Goal: Information Seeking & Learning: Find contact information

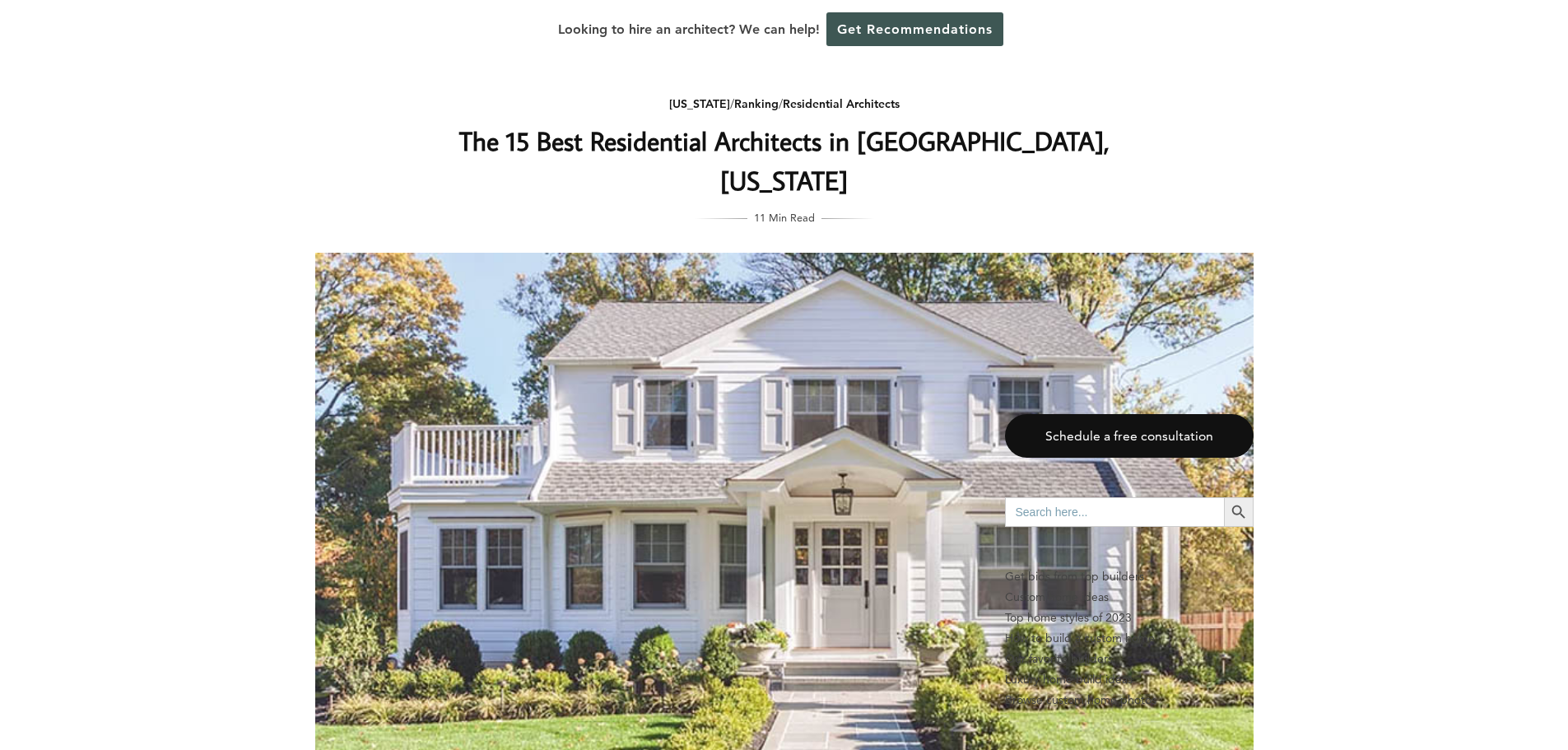
scroll to position [2880, 0]
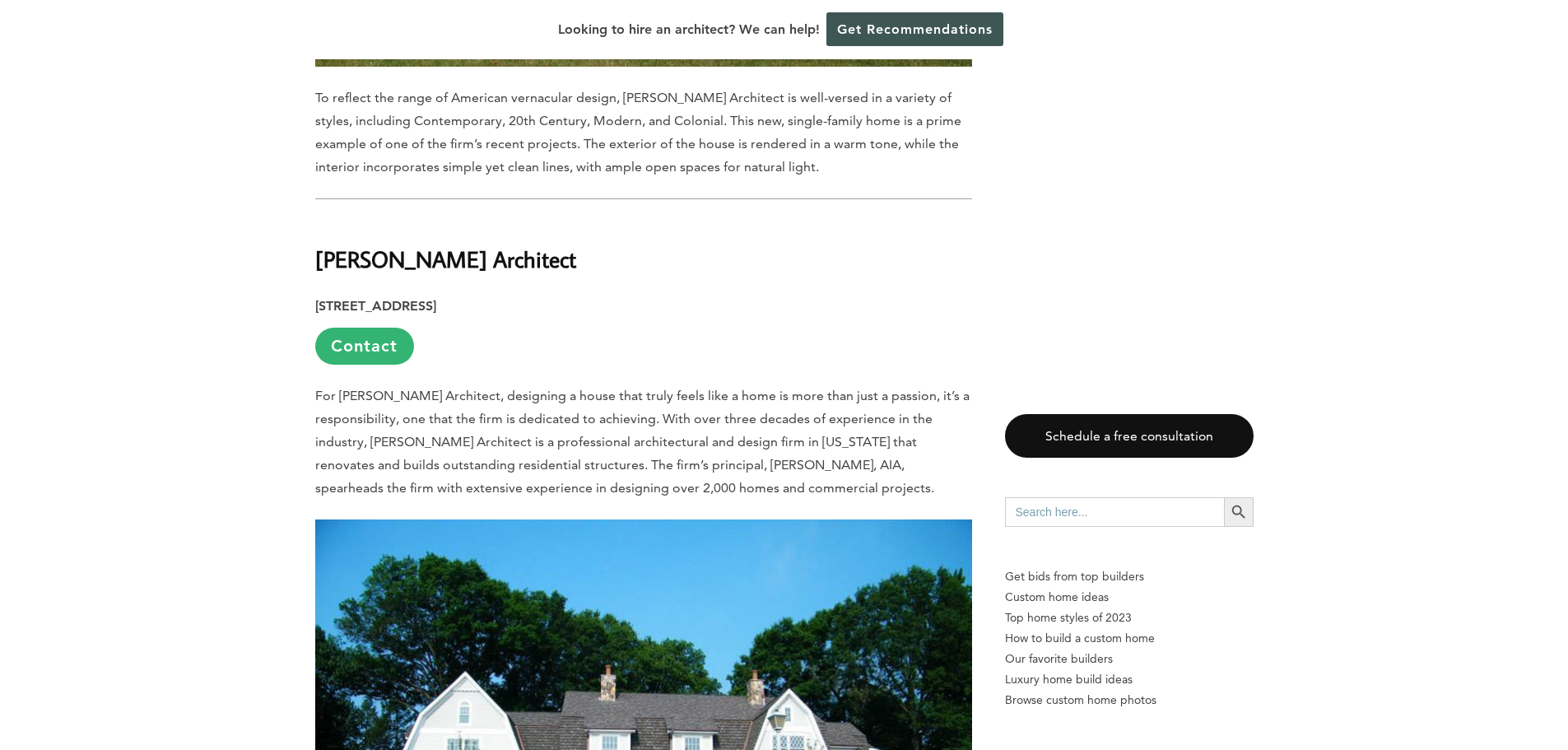
scroll to position [3621, 0]
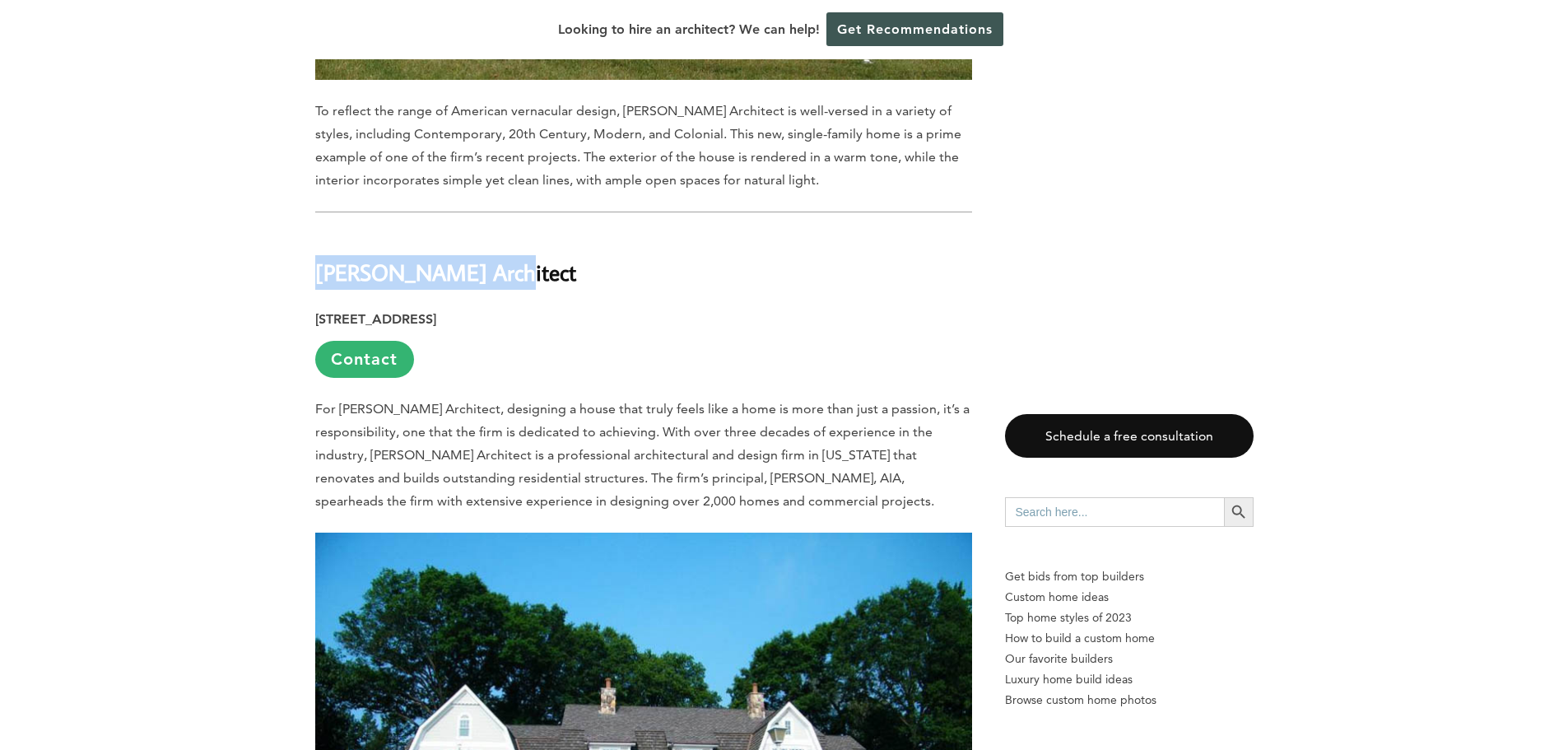
drag, startPoint x: 318, startPoint y: 251, endPoint x: 488, endPoint y: 263, distance: 170.4
click at [493, 262] on h2 "[PERSON_NAME] Architect" at bounding box center [644, 260] width 657 height 56
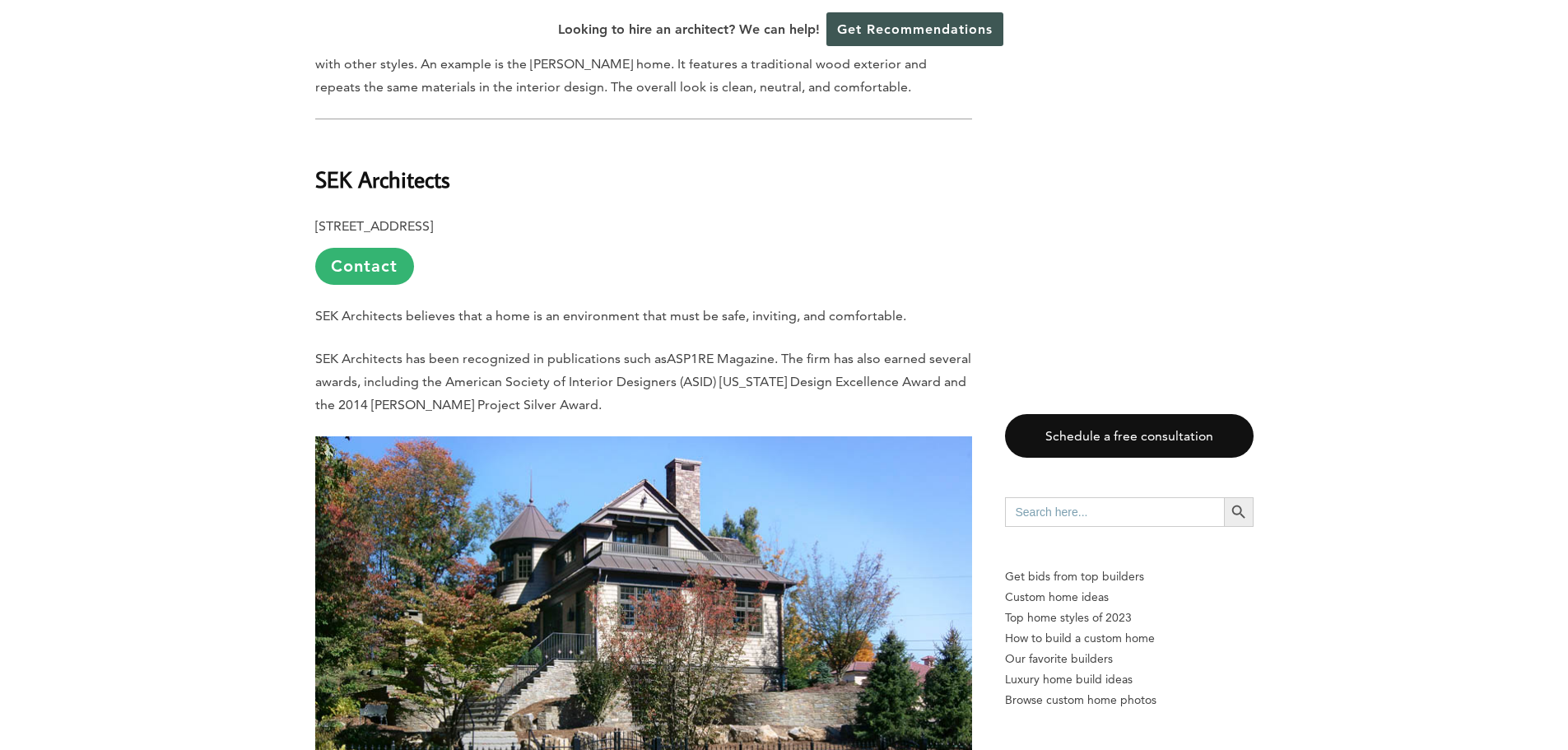
scroll to position [6666, 0]
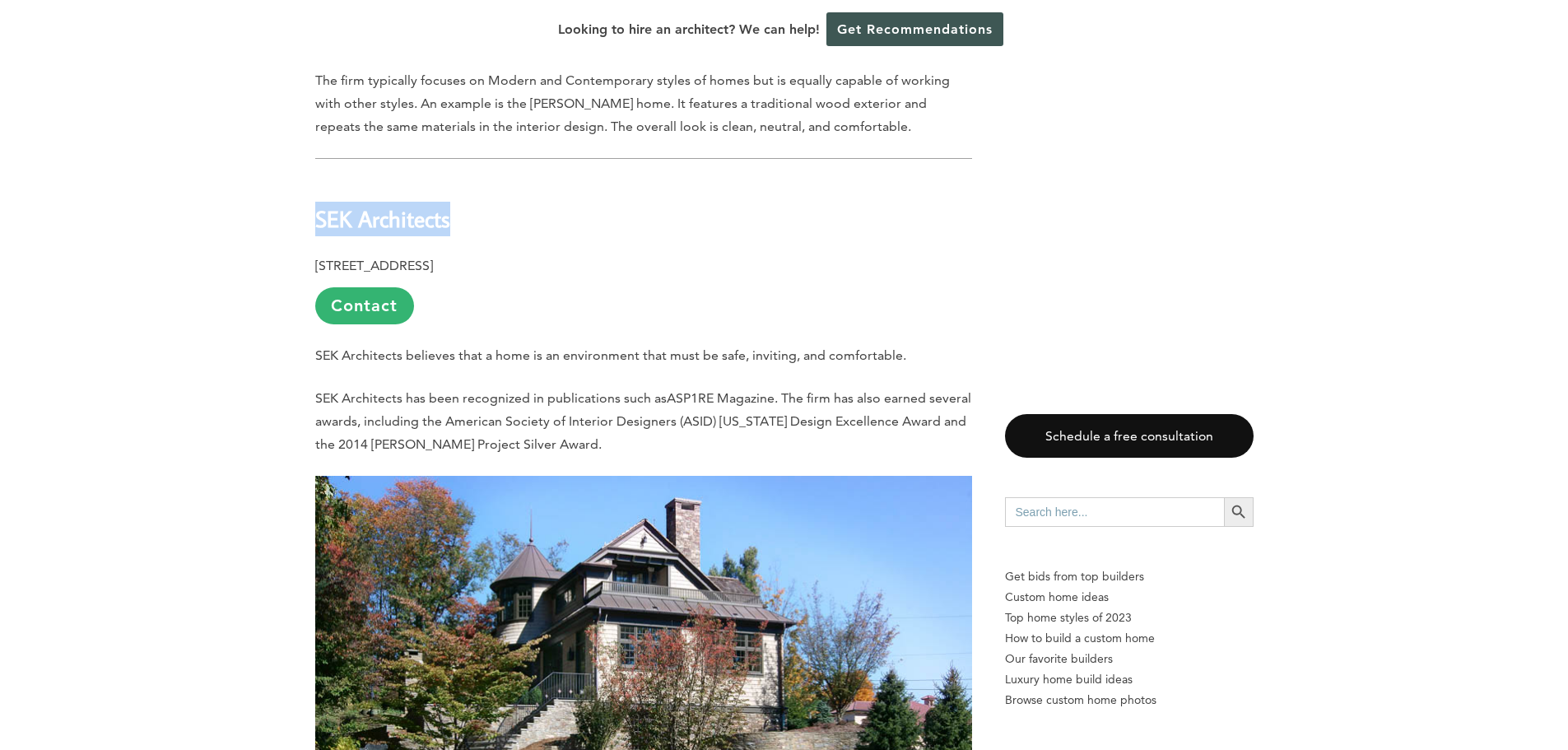
drag, startPoint x: 318, startPoint y: 192, endPoint x: 456, endPoint y: 196, distance: 138.1
click at [456, 196] on h2 "SEK Architects" at bounding box center [644, 206] width 657 height 56
click at [375, 287] on link "Contact" at bounding box center [365, 305] width 99 height 37
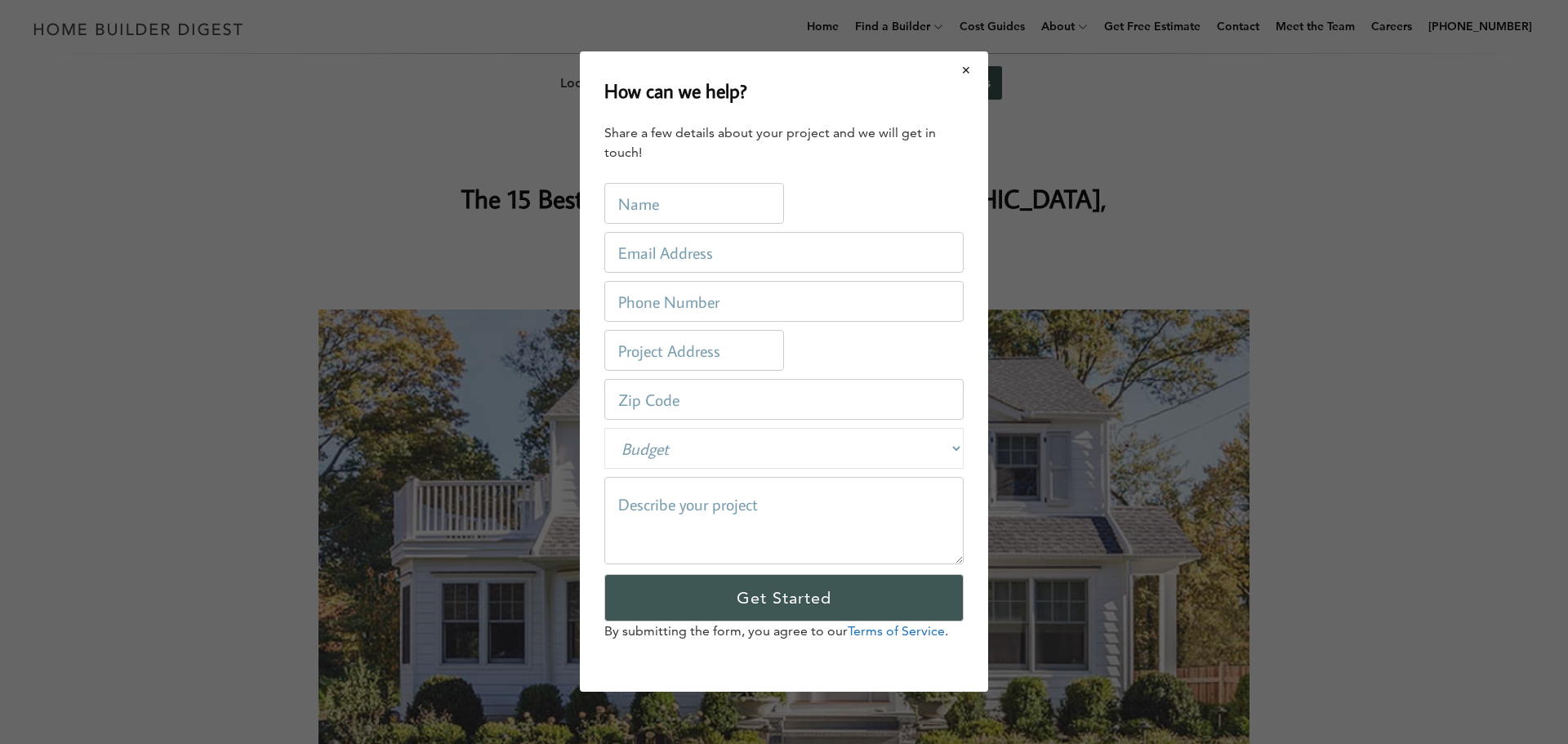
click at [960, 69] on button "Close modal" at bounding box center [966, 71] width 43 height 34
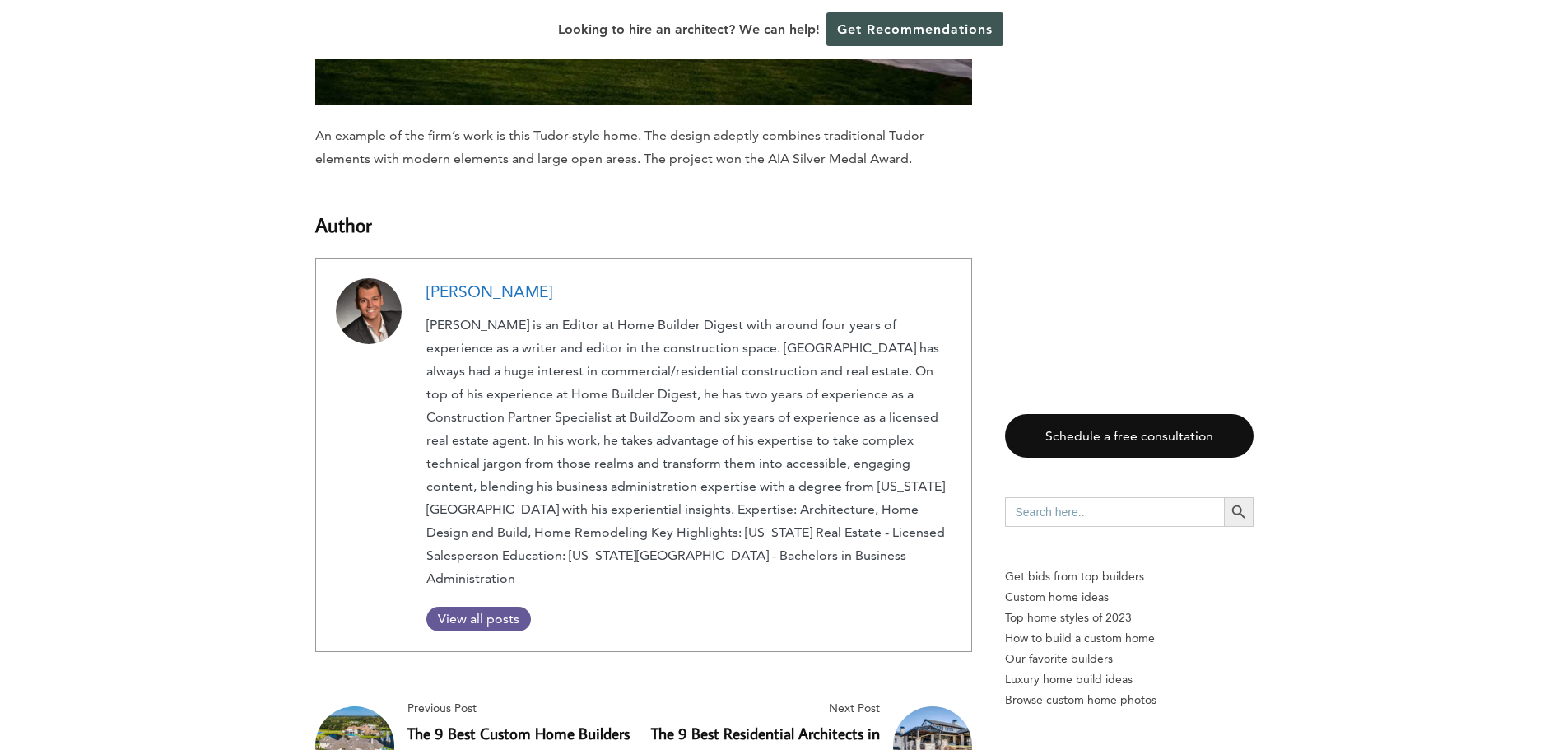
scroll to position [14648, 0]
